Goal: Information Seeking & Learning: Learn about a topic

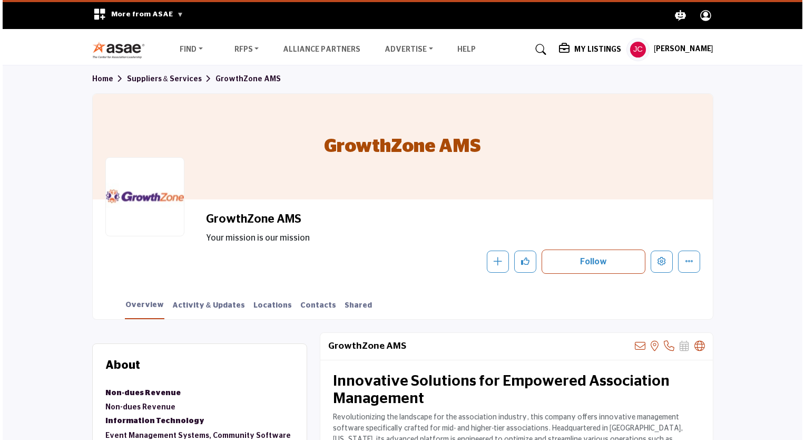
scroll to position [384, 0]
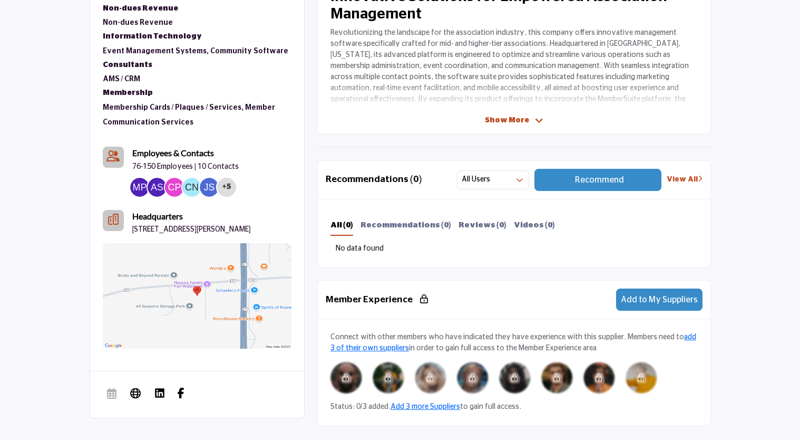
click at [764, 178] on section "About Suppliers & Services Non-dues Revenue Non-dues Revenue AMS / CRM" at bounding box center [400, 384] width 800 height 899
click at [226, 186] on div "+5" at bounding box center [226, 187] width 19 height 19
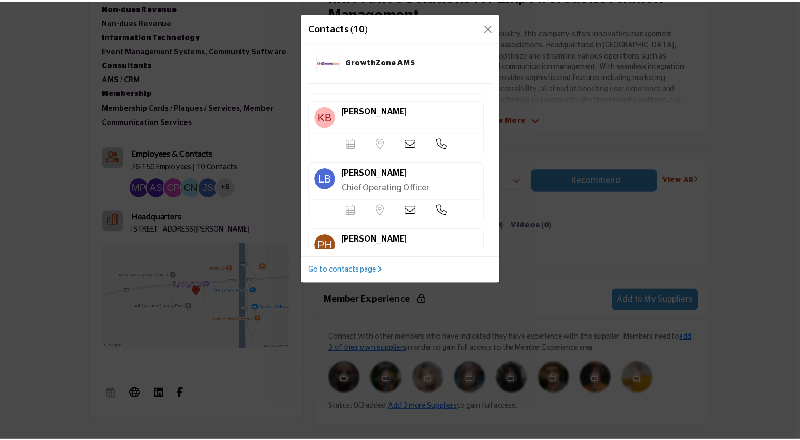
scroll to position [319, 0]
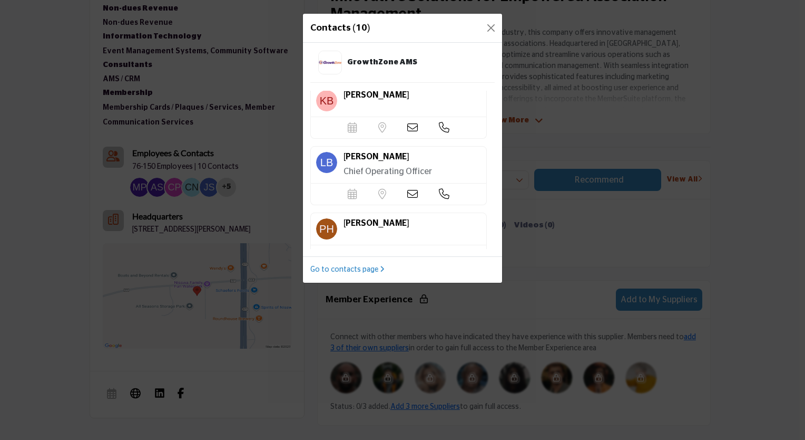
click at [53, 129] on div "Contacts (10) GrowthZone AMS Mary Patrick Meeting Planner" at bounding box center [402, 220] width 805 height 440
click at [760, 141] on div "Contacts (10) GrowthZone AMS Mary Patrick Meeting Planner" at bounding box center [402, 220] width 805 height 440
click at [489, 26] on button "Close" at bounding box center [491, 28] width 15 height 15
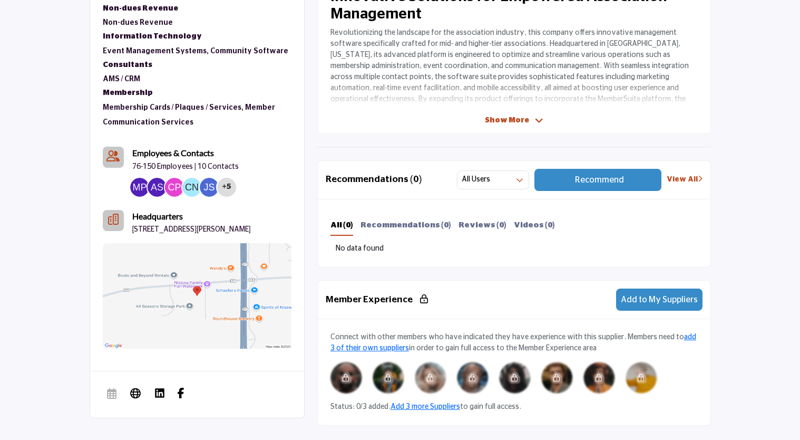
scroll to position [0, 0]
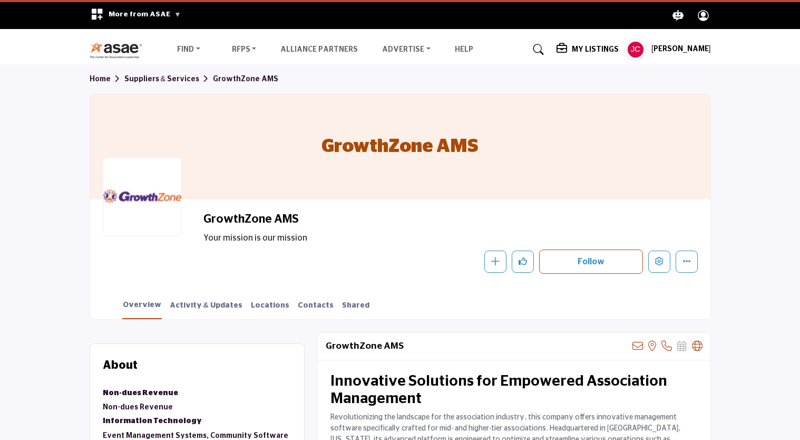
click at [736, 108] on section "Home Suppliers & Services GrowthZone AMS GrowthZone AMS GrowthZone AMS Your mis…" at bounding box center [400, 192] width 800 height 254
click at [243, 75] on link "View RFPs" at bounding box center [274, 70] width 89 height 15
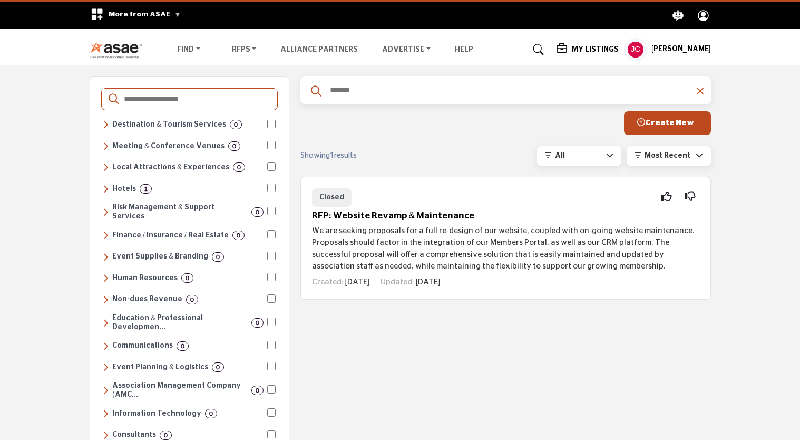
click at [276, 374] on div "Destinations & Venues Destination & Tourism Services 0 Convention & Visitors Bu…" at bounding box center [189, 376] width 177 height 516
click at [336, 50] on link "Alliance Partners" at bounding box center [318, 49] width 77 height 7
click at [613, 46] on h5 "My Listings" at bounding box center [595, 49] width 47 height 9
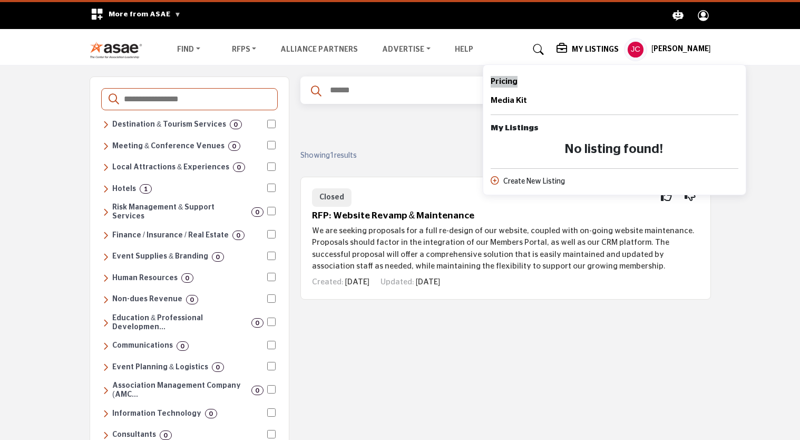
click at [518, 85] on span "Pricing" at bounding box center [504, 81] width 27 height 8
